Goal: Use online tool/utility: Utilize a website feature to perform a specific function

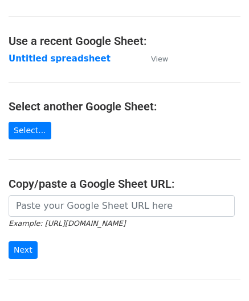
scroll to position [149, 0]
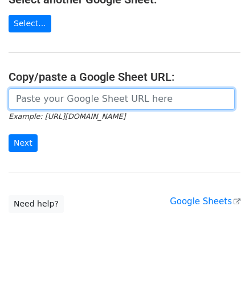
click at [48, 104] on input "url" at bounding box center [122, 99] width 226 height 22
paste input "[URL][DOMAIN_NAME]"
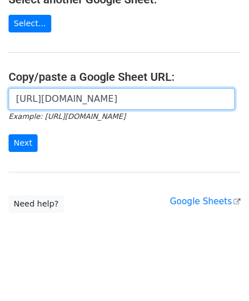
scroll to position [0, 246]
type input "[URL][DOMAIN_NAME]"
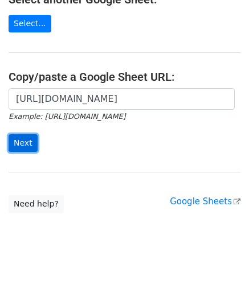
click at [27, 138] on input "Next" at bounding box center [23, 143] width 29 height 18
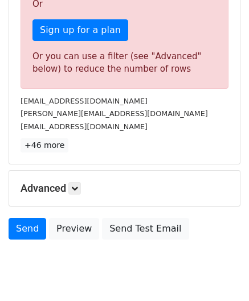
scroll to position [384, 0]
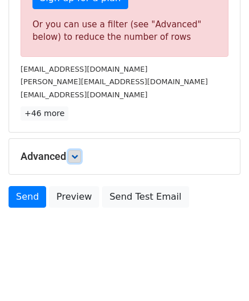
drag, startPoint x: 76, startPoint y: 152, endPoint x: 82, endPoint y: 158, distance: 8.5
click at [76, 153] on icon at bounding box center [74, 156] width 7 height 7
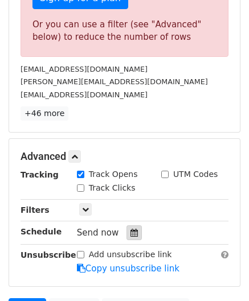
click at [130, 229] on icon at bounding box center [133, 233] width 7 height 8
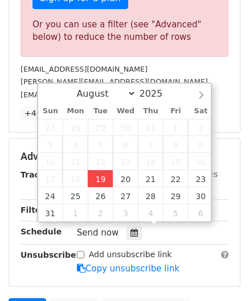
type input "2025-08-19 12:00"
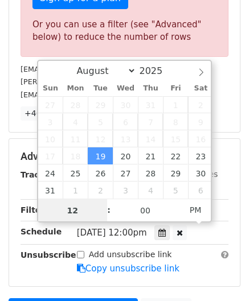
paste input "3"
type input "3"
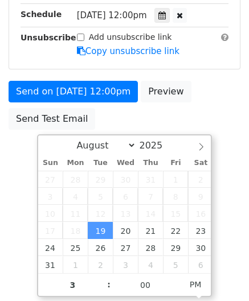
type input "2025-08-19 15:00"
